Goal: Task Accomplishment & Management: Use online tool/utility

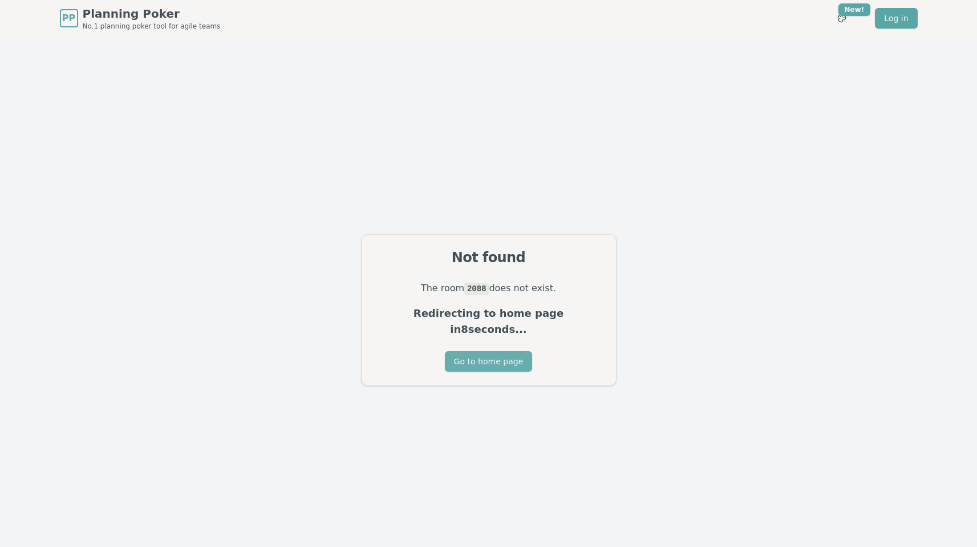
click at [487, 356] on button "Go to home page" at bounding box center [488, 361] width 87 height 21
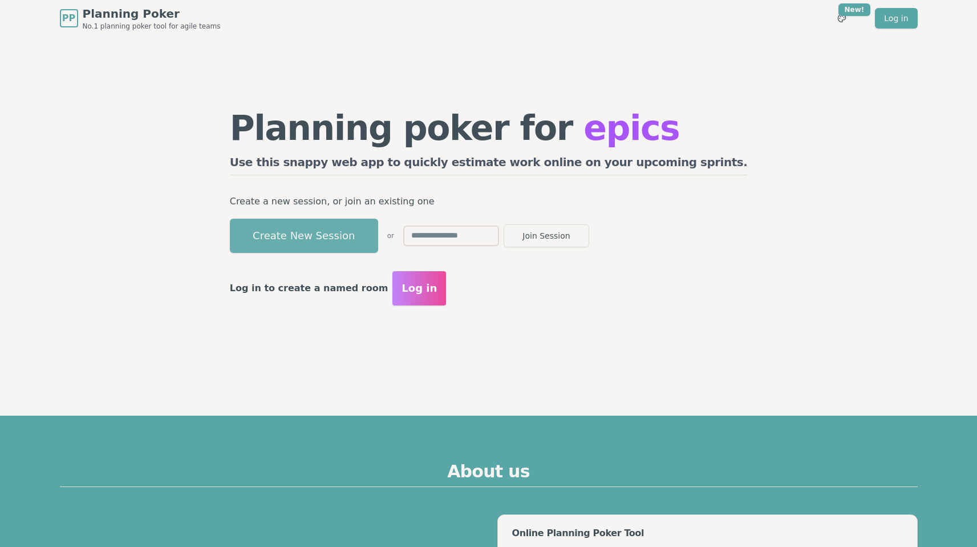
click at [359, 235] on button "Create New Session" at bounding box center [304, 236] width 148 height 34
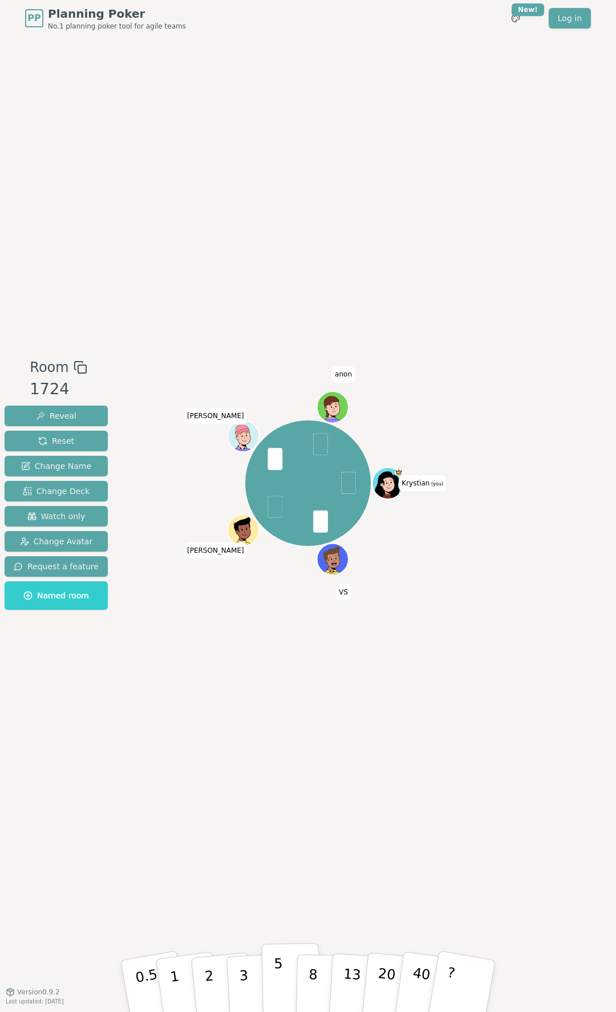
click at [283, 546] on button "5" at bounding box center [291, 986] width 59 height 87
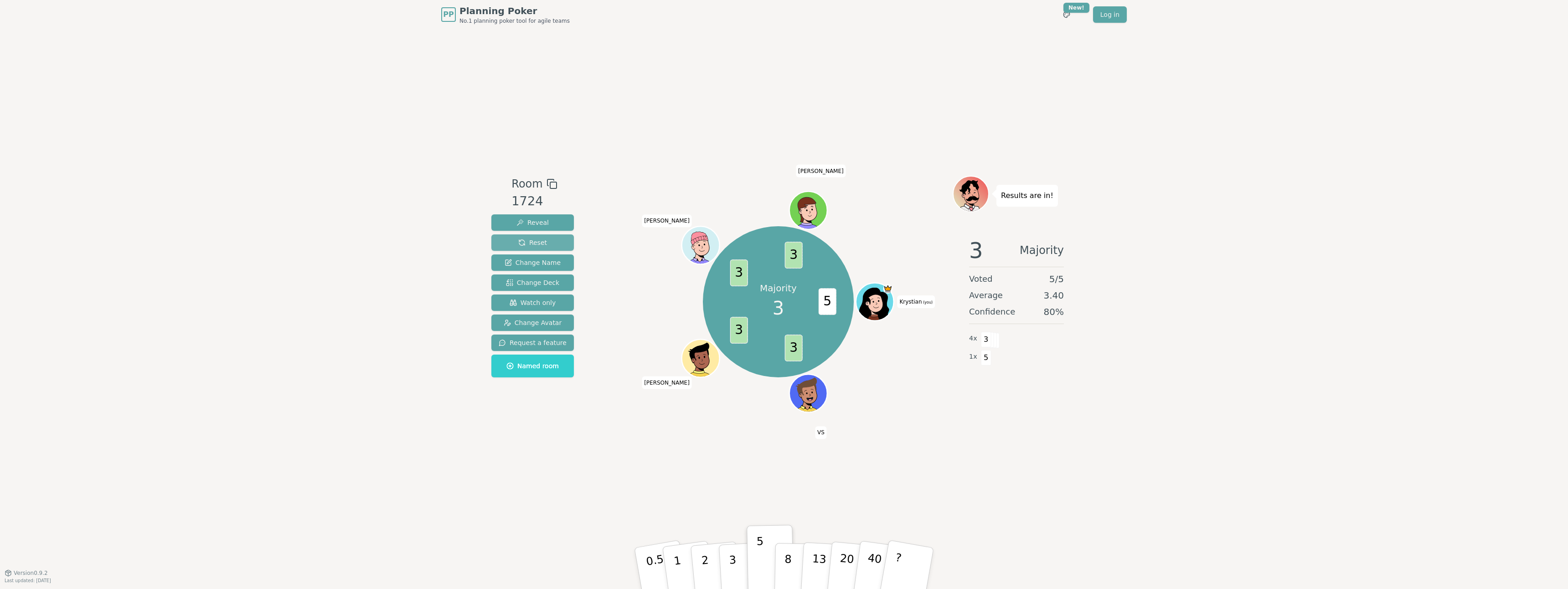
click at [538, 245] on span "Reset" at bounding box center [533, 242] width 29 height 9
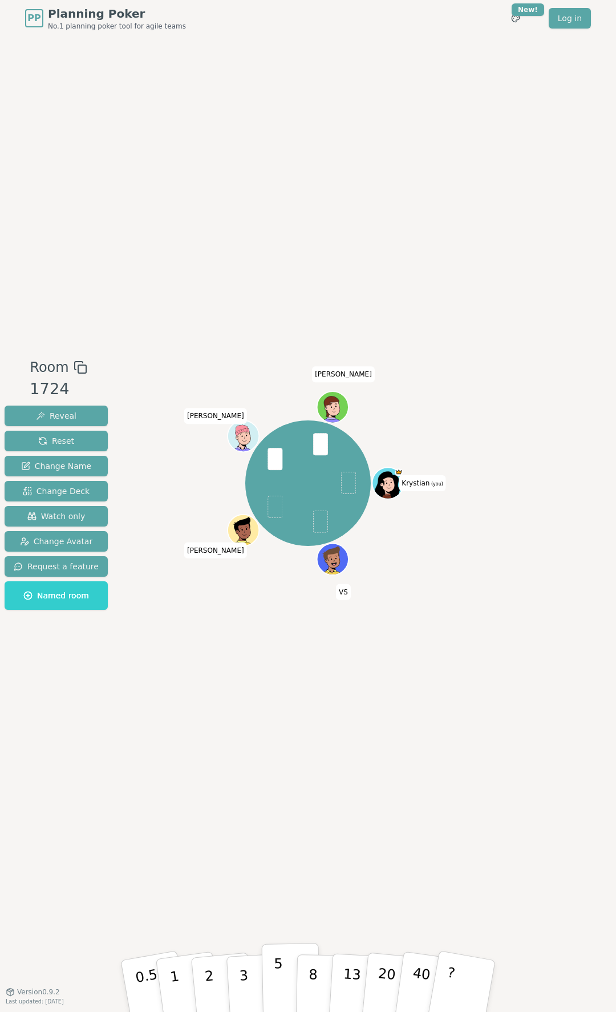
click at [277, 546] on p "5" at bounding box center [279, 987] width 10 height 62
click at [65, 441] on span "Reset" at bounding box center [56, 440] width 36 height 11
click at [246, 546] on p "3" at bounding box center [244, 987] width 13 height 62
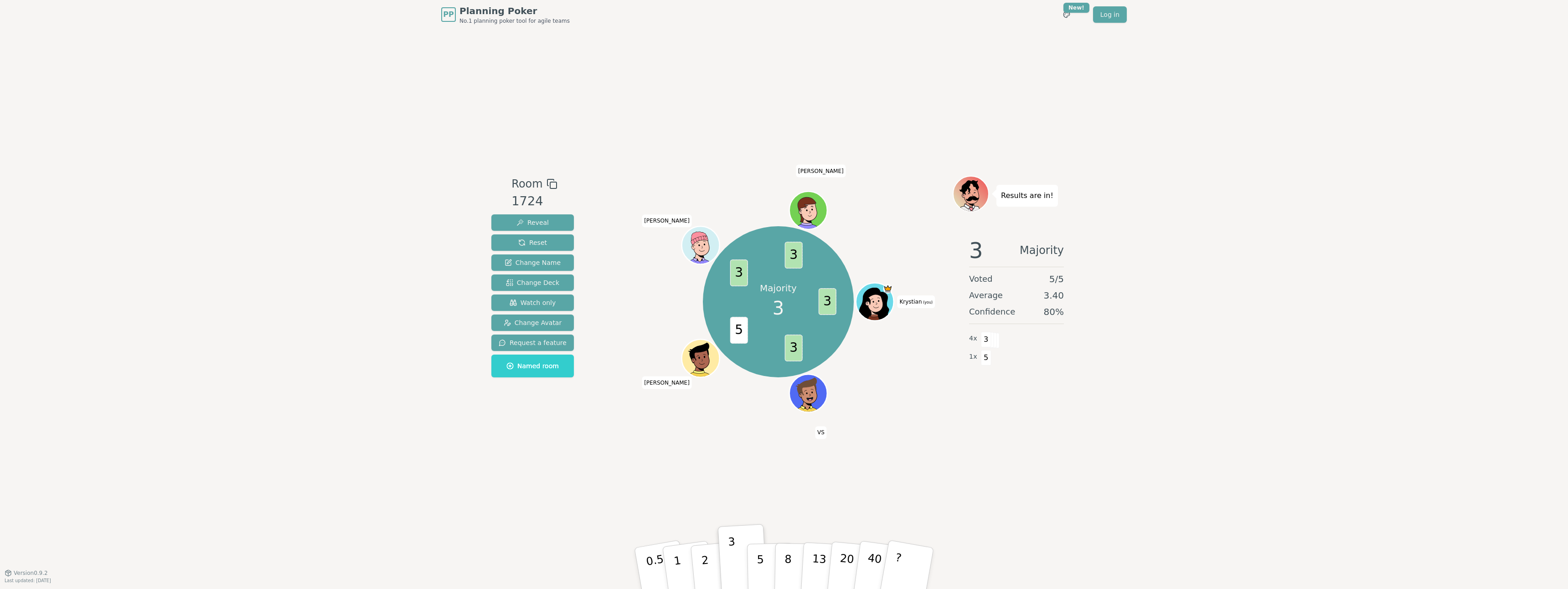
click at [323, 227] on div "PP Planning Poker No.1 planning poker tool for agile teams Toggle theme New! Lo…" at bounding box center [784, 294] width 1568 height 589
